Goal: Information Seeking & Learning: Learn about a topic

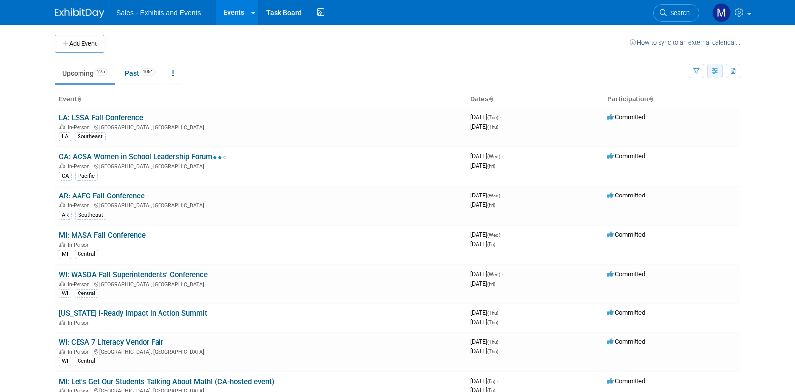
click at [712, 74] on button "button" at bounding box center [715, 71] width 16 height 14
click at [699, 68] on button "button" at bounding box center [696, 71] width 15 height 14
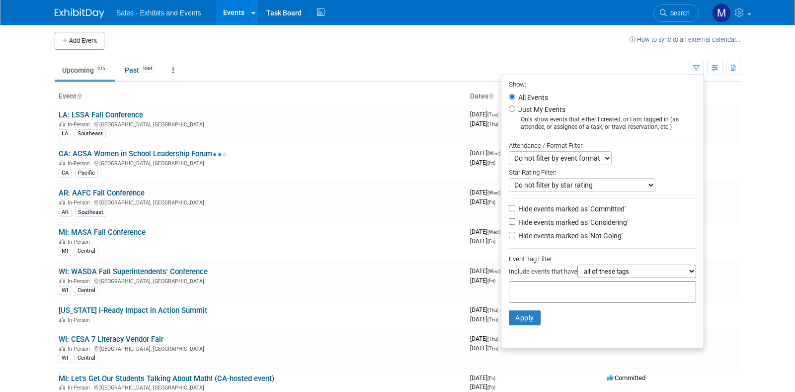
scroll to position [3, 0]
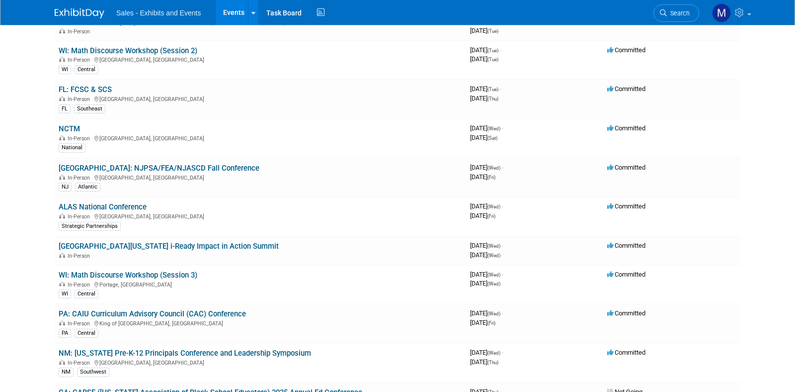
scroll to position [2685, 0]
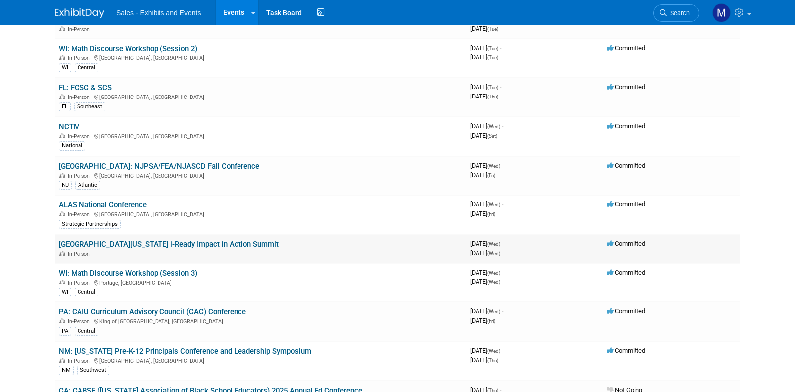
click at [221, 242] on link "[GEOGRAPHIC_DATA][US_STATE] i-Ready Impact in Action Summit" at bounding box center [169, 244] width 220 height 9
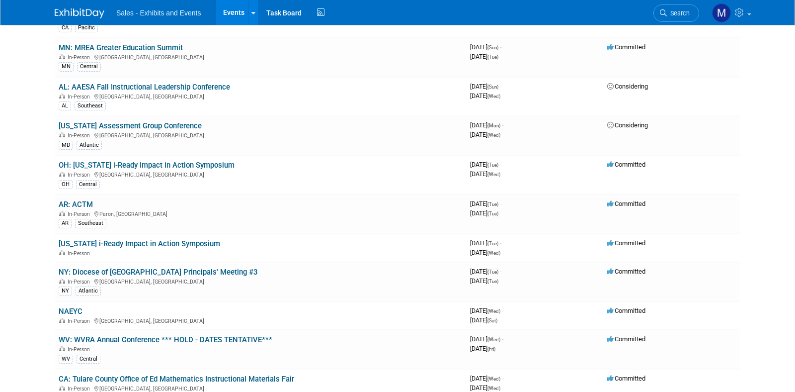
scroll to position [6286, 0]
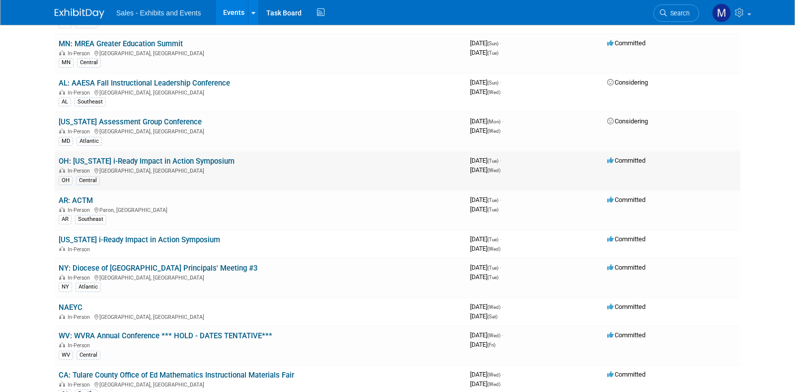
click at [174, 159] on link "OH: [US_STATE] i-Ready Impact in Action Symposium" at bounding box center [147, 161] width 176 height 9
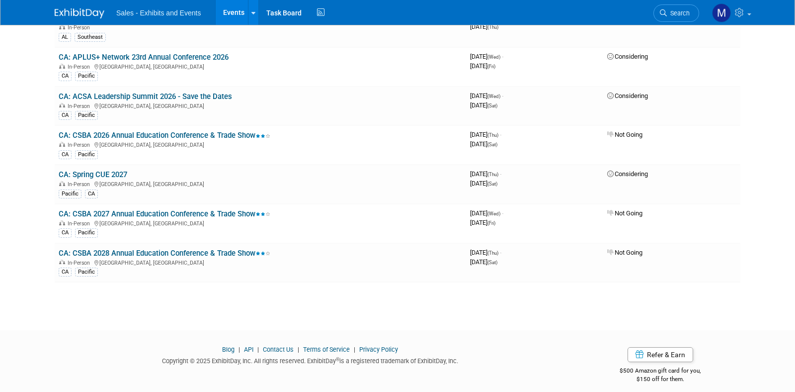
scroll to position [10363, 0]
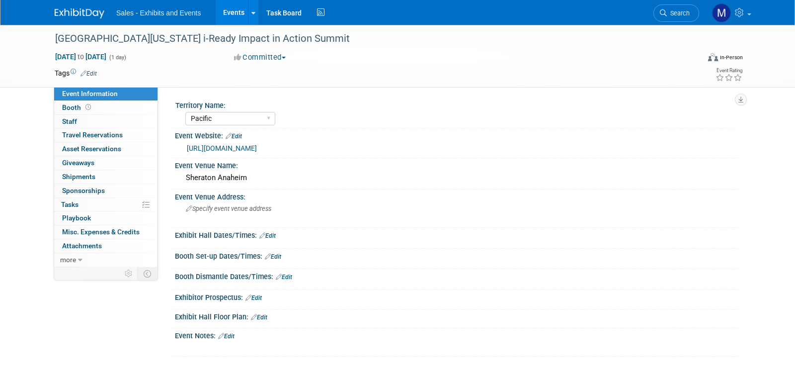
select select "Pacific"
click at [257, 151] on link "[URL][DOMAIN_NAME]" at bounding box center [222, 148] width 70 height 8
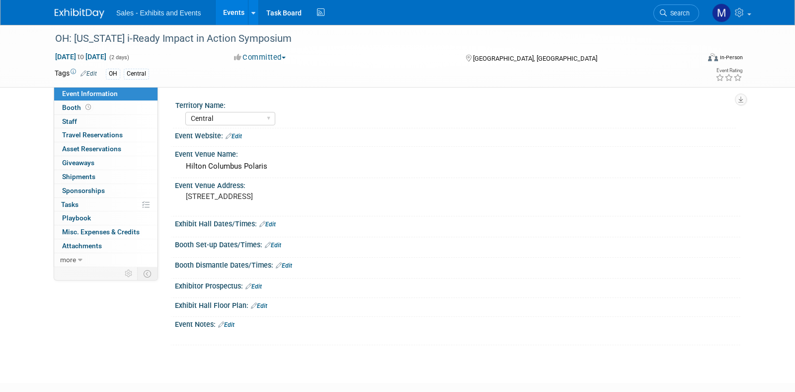
select select "Central"
click at [213, 199] on pre "8700 Lyra Dr., Columbus, OH 43240" at bounding box center [293, 196] width 214 height 9
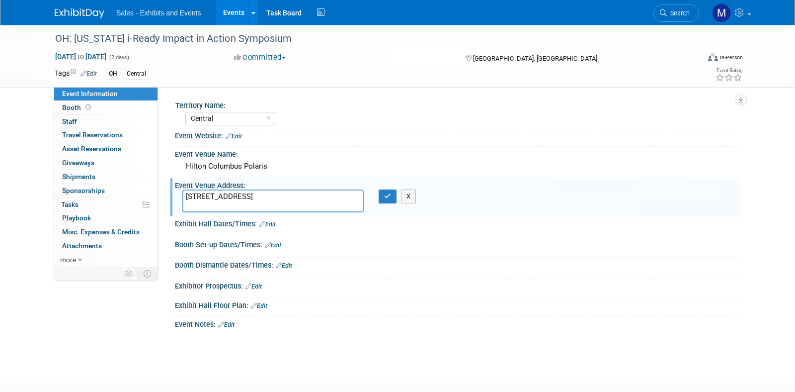
click at [213, 199] on textarea "8700 Lyra Dr., Columbus, OH 43240" at bounding box center [272, 200] width 181 height 23
